Goal: Check status: Check status

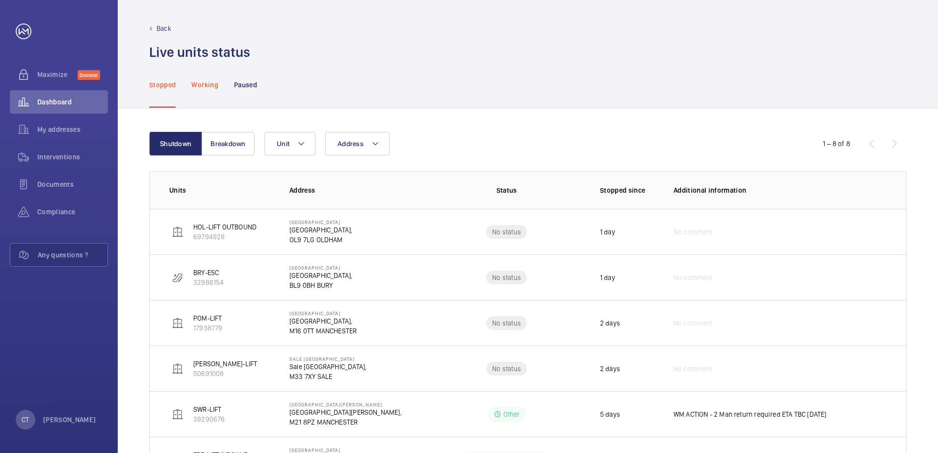
click at [205, 82] on p "Working" at bounding box center [204, 85] width 27 height 10
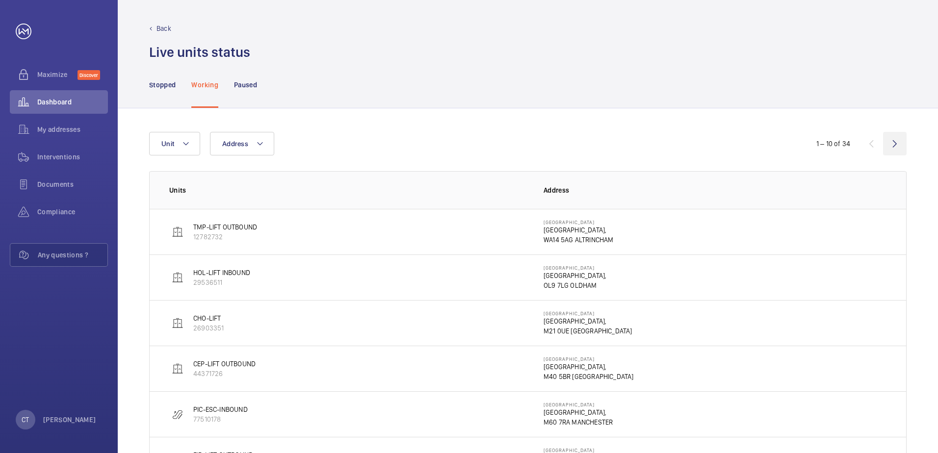
click at [896, 144] on wm-front-icon-button at bounding box center [895, 144] width 24 height 24
